Goal: Check status: Check status

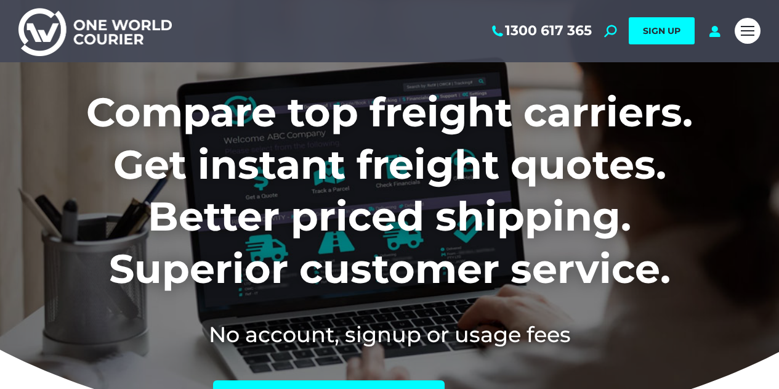
click at [739, 29] on link "Mobile menu icon" at bounding box center [748, 31] width 26 height 26
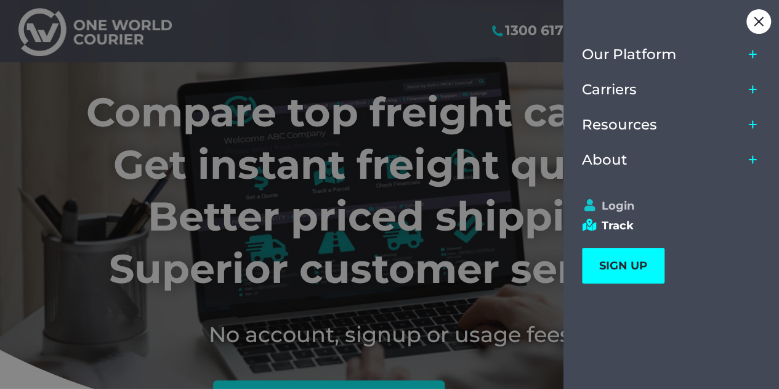
click at [622, 210] on link "Login" at bounding box center [666, 206] width 168 height 14
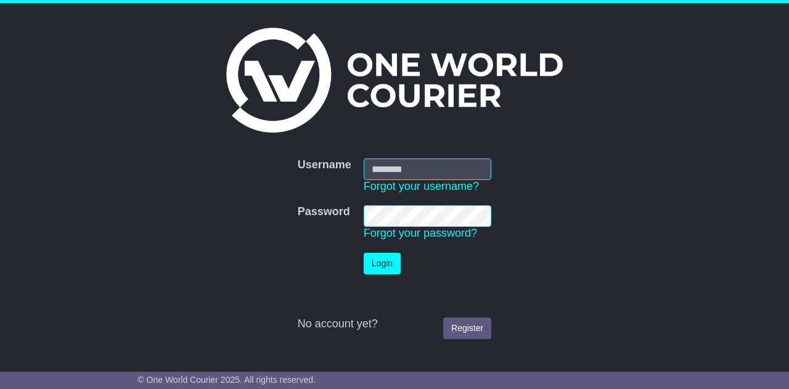
type input "**********"
drag, startPoint x: 401, startPoint y: 253, endPoint x: 393, endPoint y: 258, distance: 9.2
click at [393, 258] on td "Login" at bounding box center [427, 263] width 140 height 34
click at [370, 271] on button "Login" at bounding box center [382, 264] width 37 height 22
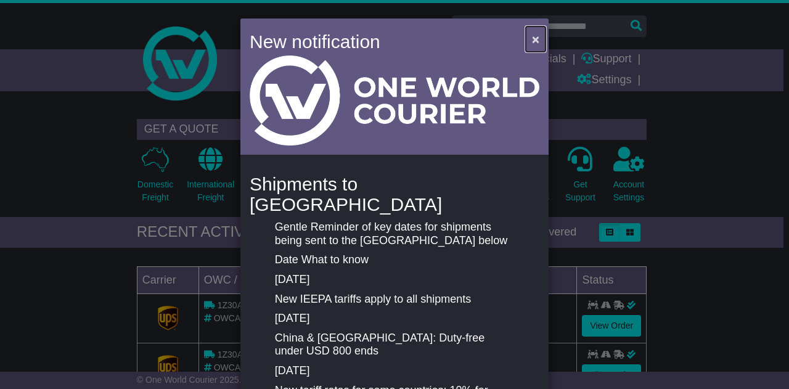
click at [526, 38] on button "×" at bounding box center [536, 38] width 20 height 25
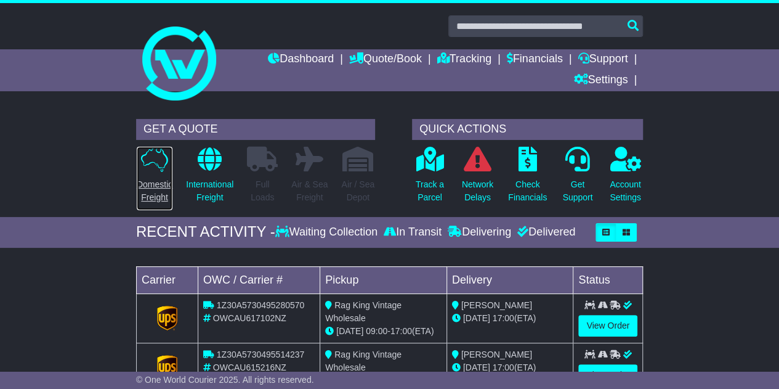
click at [165, 188] on p "Domestic Freight" at bounding box center [155, 191] width 36 height 26
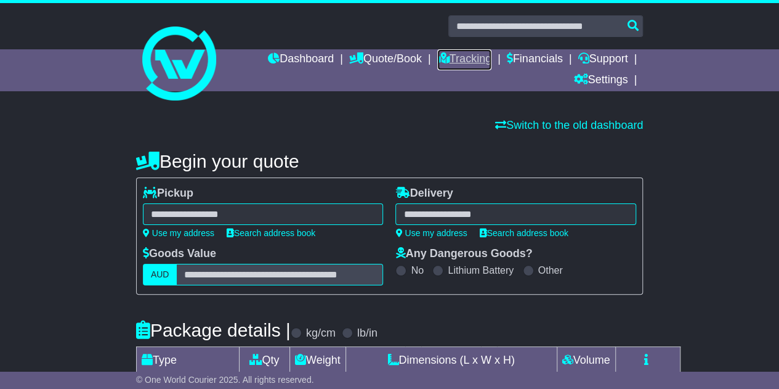
click at [444, 59] on icon at bounding box center [443, 57] width 12 height 11
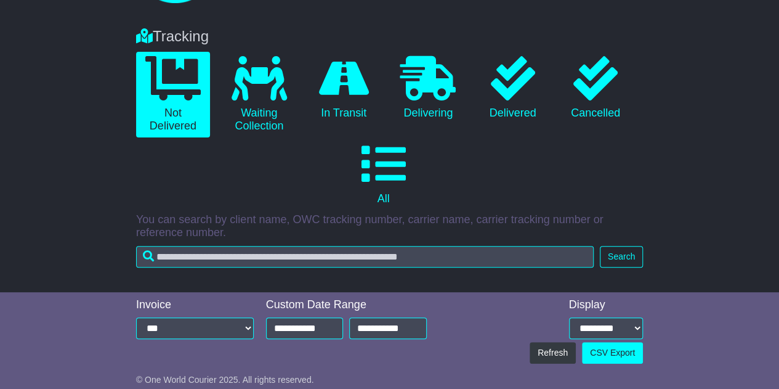
scroll to position [67, 0]
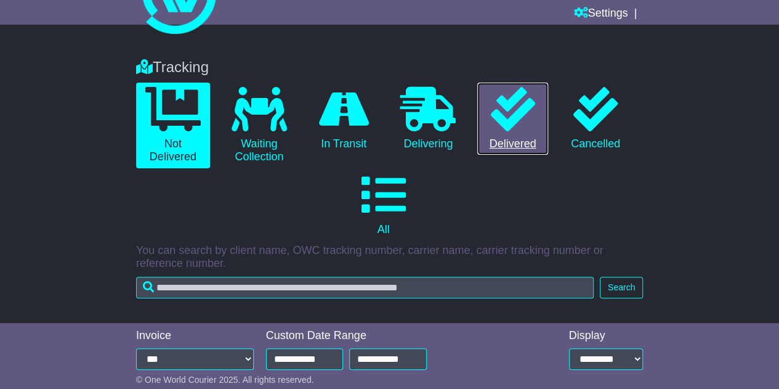
click at [497, 123] on icon at bounding box center [512, 109] width 44 height 44
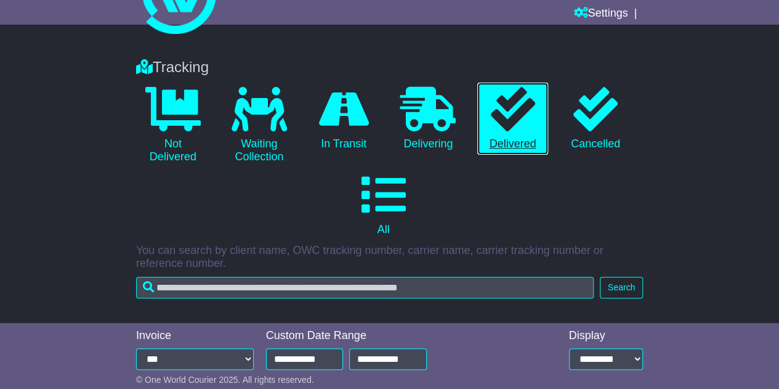
scroll to position [161, 0]
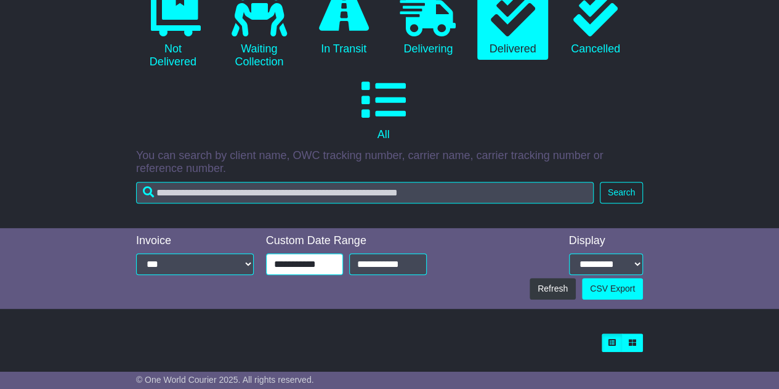
click at [331, 269] on input "**********" at bounding box center [305, 264] width 78 height 22
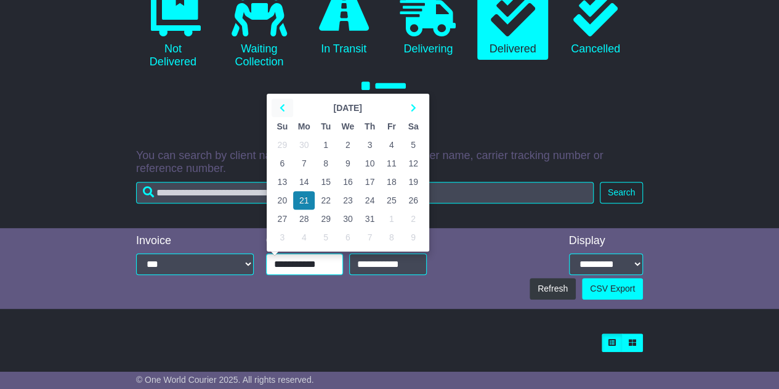
click at [284, 106] on icon at bounding box center [283, 108] width 6 height 9
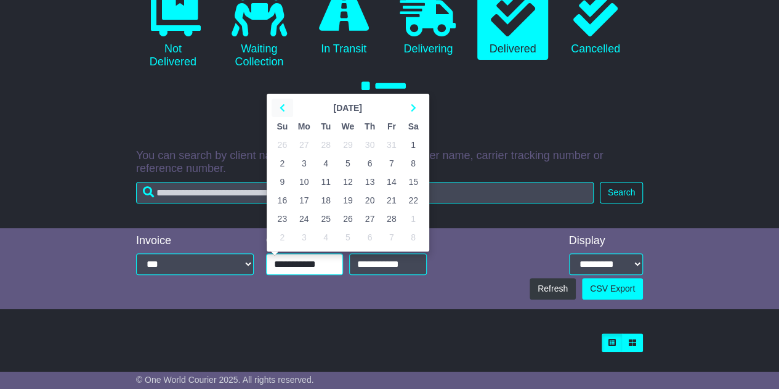
click at [284, 106] on icon at bounding box center [283, 108] width 6 height 9
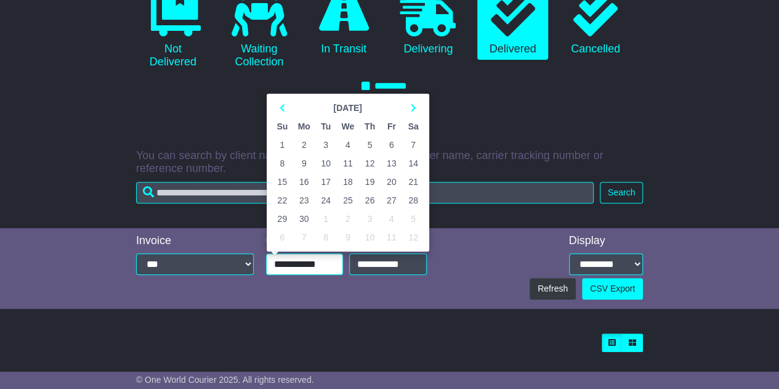
click at [298, 163] on td "9" at bounding box center [304, 163] width 22 height 18
type input "**********"
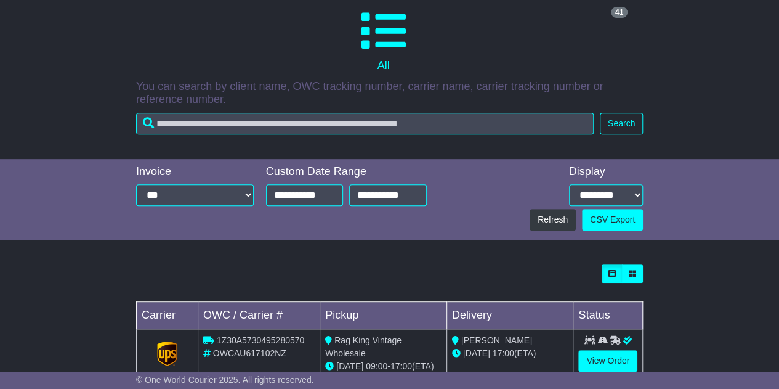
scroll to position [197, 0]
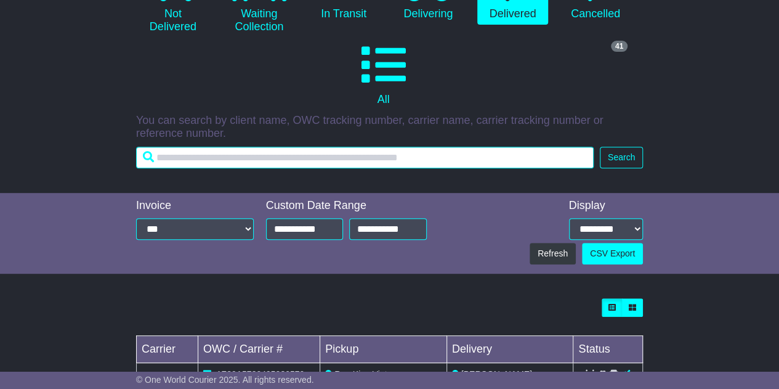
click at [368, 162] on input "text" at bounding box center [365, 158] width 458 height 22
type input "*****"
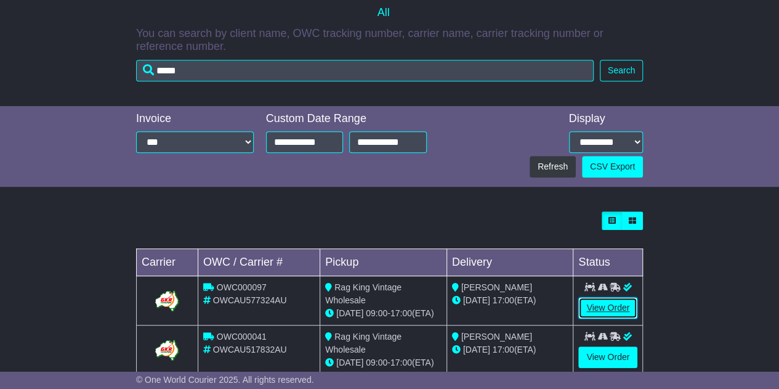
click at [624, 297] on link "View Order" at bounding box center [608, 308] width 59 height 22
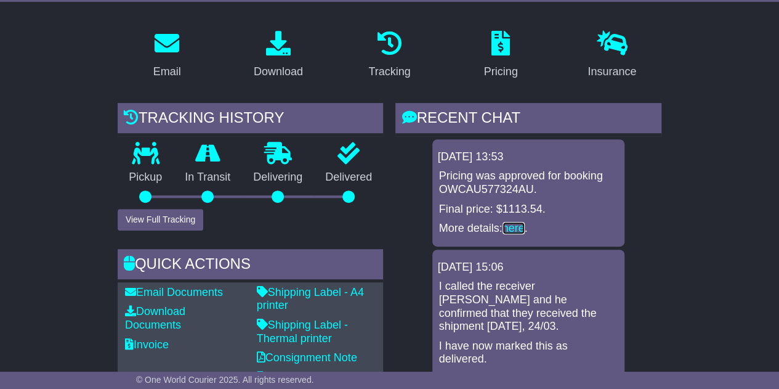
click at [516, 222] on link "here" at bounding box center [514, 228] width 22 height 12
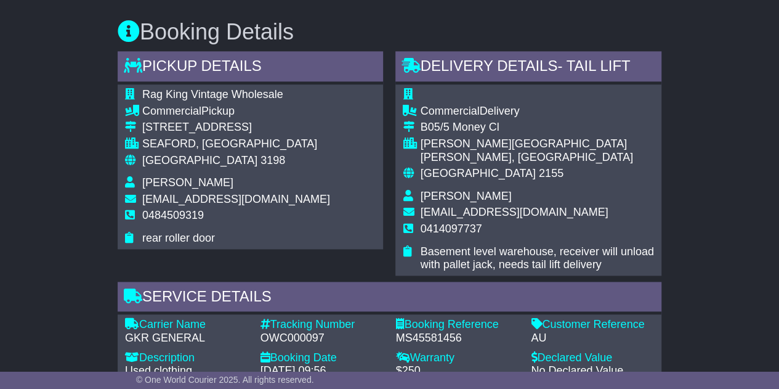
scroll to position [701, 0]
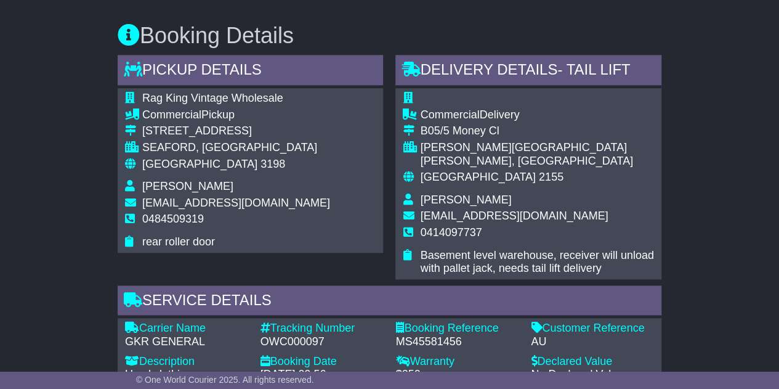
click at [458, 124] on div "B05/5 Money Cl" at bounding box center [537, 131] width 234 height 14
copy tbody "B05/5 Money Cl"
drag, startPoint x: 550, startPoint y: 189, endPoint x: 420, endPoint y: 187, distance: 130.0
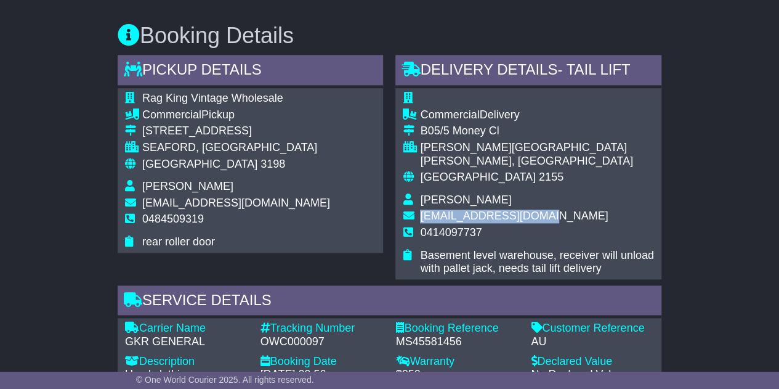
click at [420, 209] on td "[EMAIL_ADDRESS][DOMAIN_NAME]" at bounding box center [537, 217] width 234 height 17
copy span "[EMAIL_ADDRESS][DOMAIN_NAME]"
drag, startPoint x: 487, startPoint y: 199, endPoint x: 429, endPoint y: 197, distance: 57.3
click at [429, 226] on td "0414097737" at bounding box center [537, 237] width 234 height 23
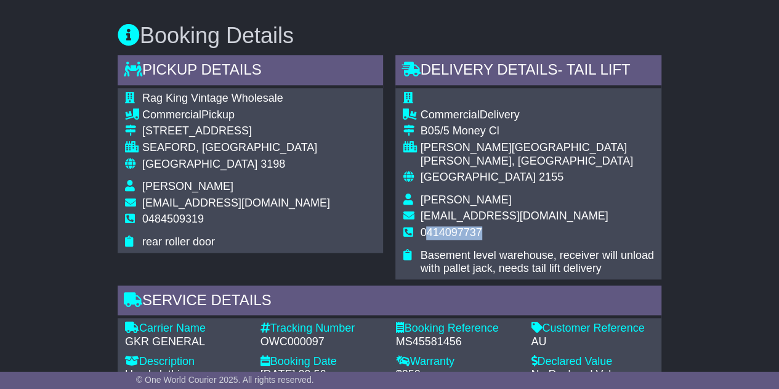
copy span "414097737"
click at [491, 226] on td "0414097737" at bounding box center [537, 237] width 234 height 23
drag, startPoint x: 481, startPoint y: 201, endPoint x: 421, endPoint y: 201, distance: 59.8
click at [421, 226] on td "0414097737" at bounding box center [537, 237] width 234 height 23
copy span "0414097737"
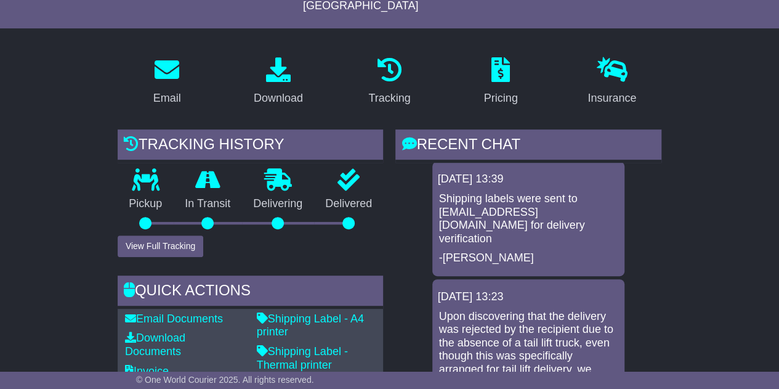
scroll to position [364, 0]
